Goal: Find specific page/section: Find specific page/section

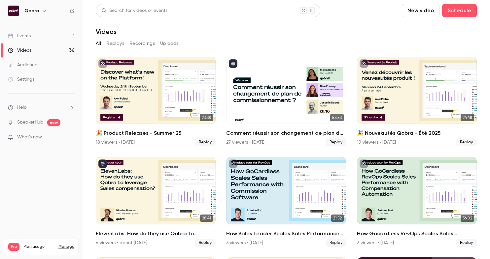
click at [52, 31] on link "Events 1" at bounding box center [41, 36] width 82 height 15
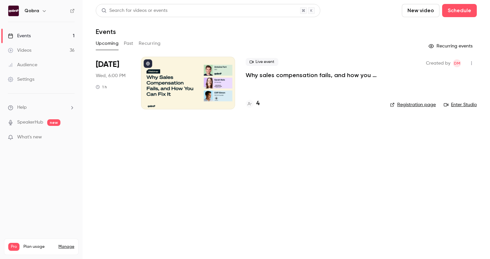
click at [259, 105] on h4 "4" at bounding box center [257, 103] width 3 height 9
